Goal: Register for event/course

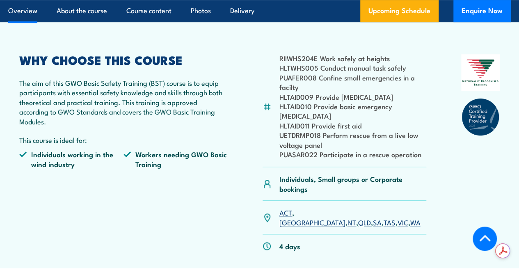
scroll to position [264, 0]
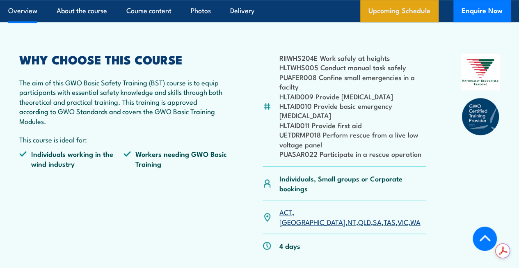
click at [404, 13] on link "Upcoming Schedule" at bounding box center [399, 11] width 78 height 22
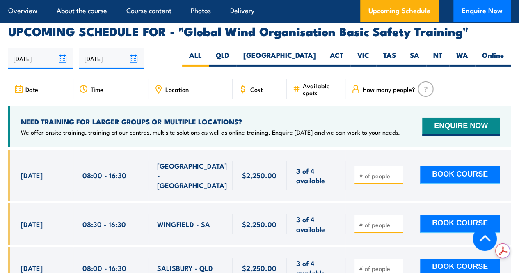
scroll to position [1358, 0]
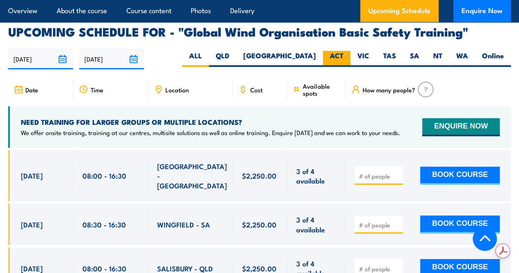
click at [336, 51] on label "ACT" at bounding box center [336, 59] width 27 height 16
click at [343, 51] on input "ACT" at bounding box center [345, 53] width 5 height 5
radio input "true"
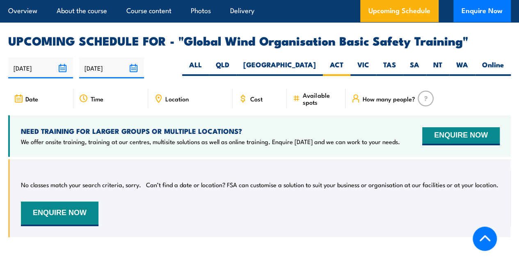
scroll to position [1346, 0]
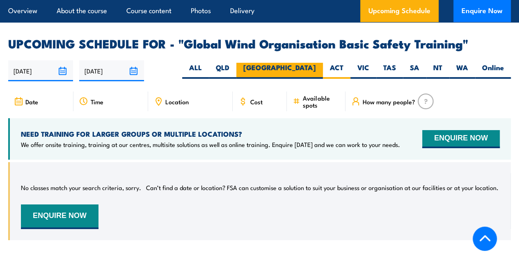
click at [299, 63] on label "[GEOGRAPHIC_DATA]" at bounding box center [279, 71] width 87 height 16
click at [316, 63] on input "[GEOGRAPHIC_DATA]" at bounding box center [318, 65] width 5 height 5
radio input "true"
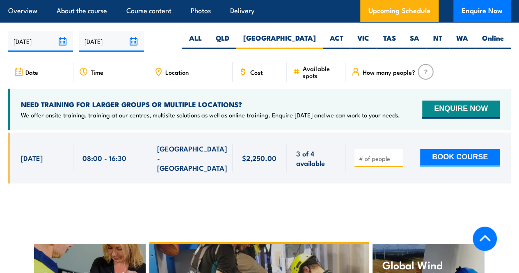
scroll to position [1389, 0]
